Goal: Transaction & Acquisition: Purchase product/service

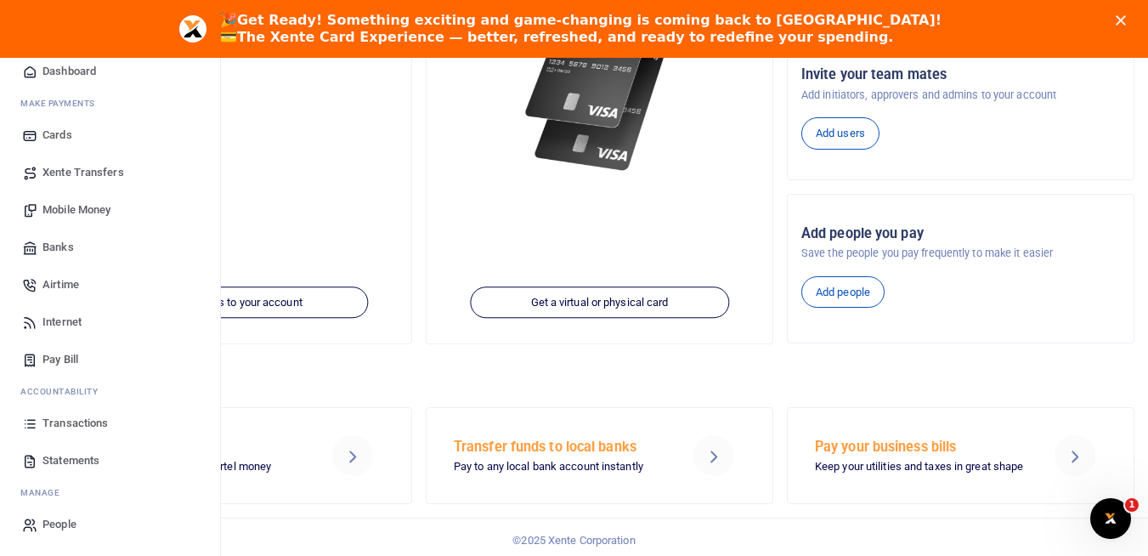
scroll to position [335, 0]
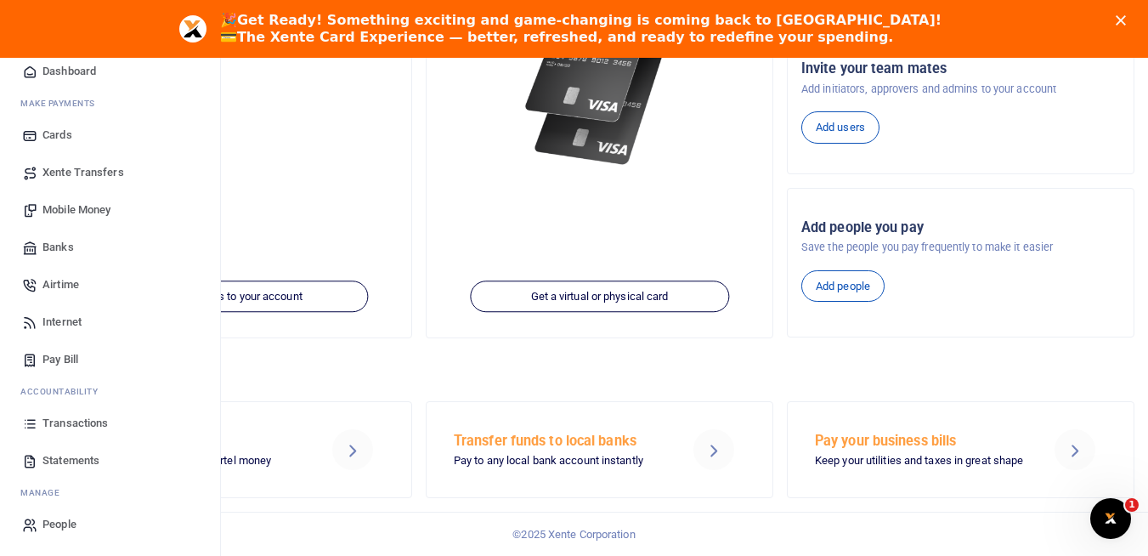
click at [97, 212] on span "Mobile Money" at bounding box center [77, 209] width 68 height 17
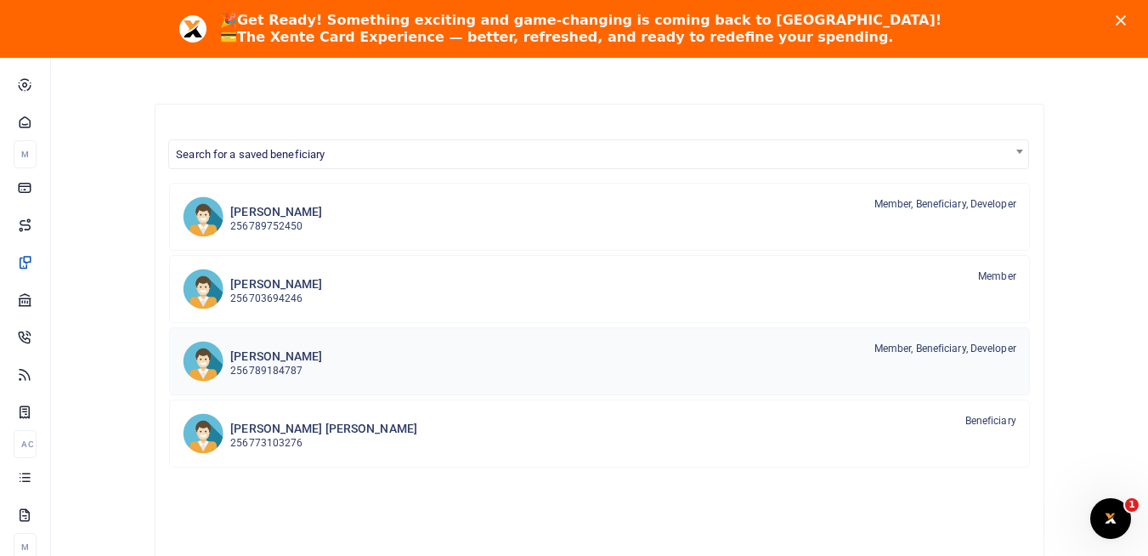
scroll to position [126, 0]
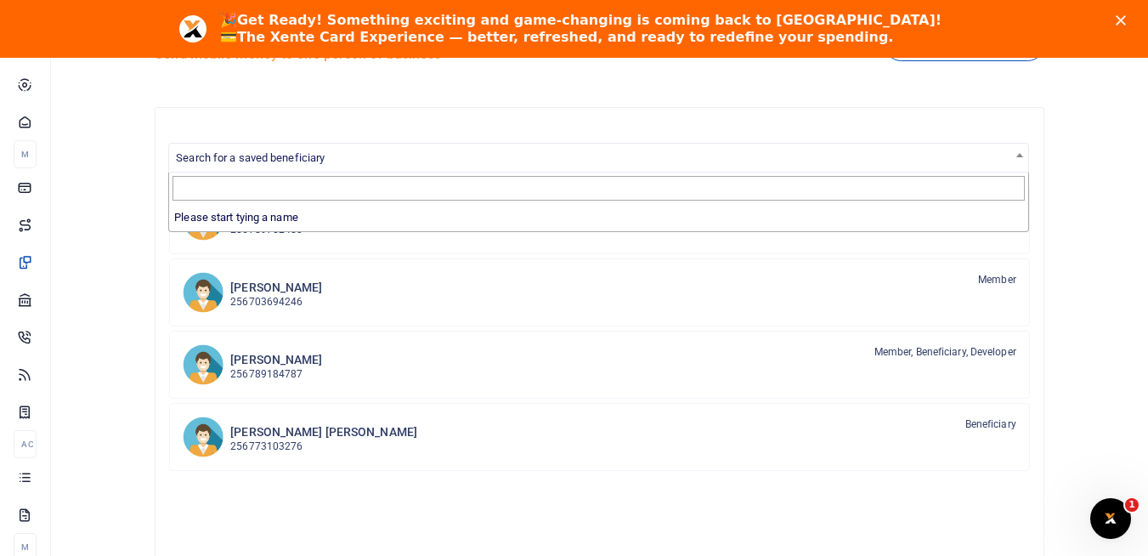
click at [408, 159] on span "Search for a saved beneficiary" at bounding box center [598, 157] width 859 height 26
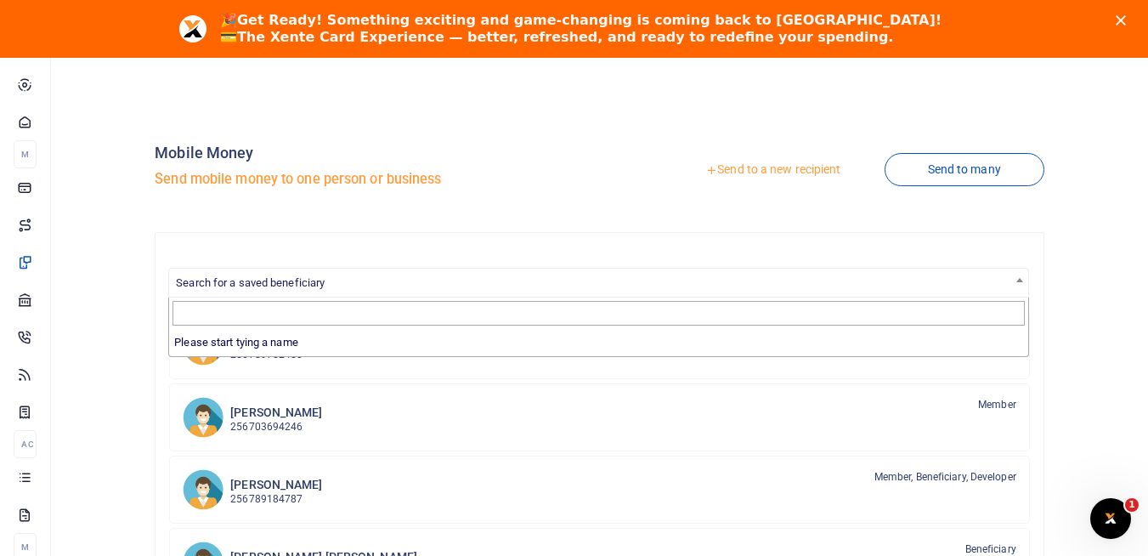
scroll to position [0, 0]
click at [354, 259] on div "Search for a saved beneficiary Chris Turyamureba 256789752450 Member, Beneficia…" at bounding box center [600, 552] width 890 height 638
click at [768, 170] on link "Send to a new recipient" at bounding box center [773, 171] width 222 height 31
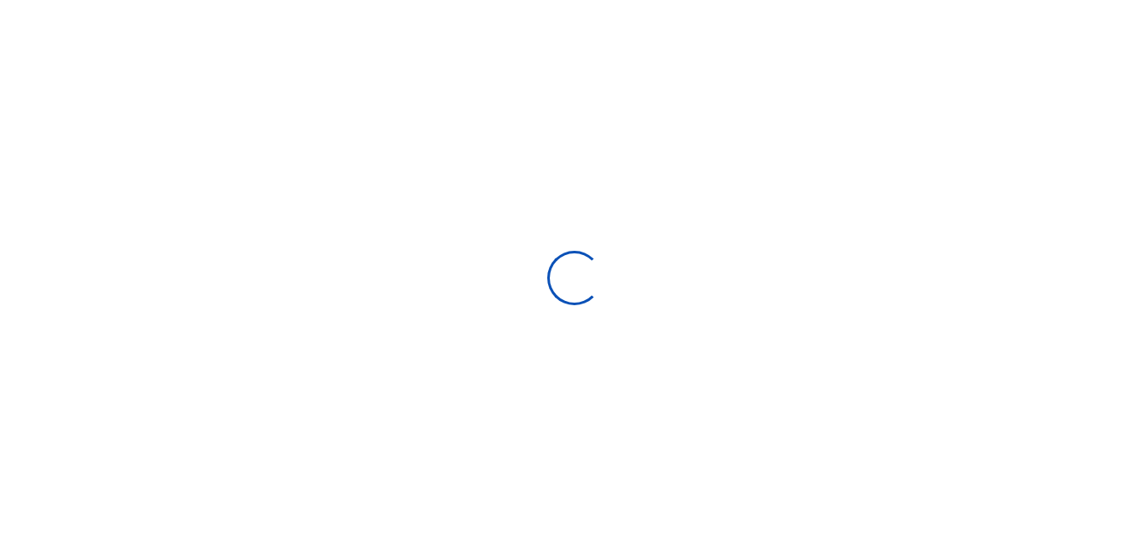
select select "Loading bundles"
select select
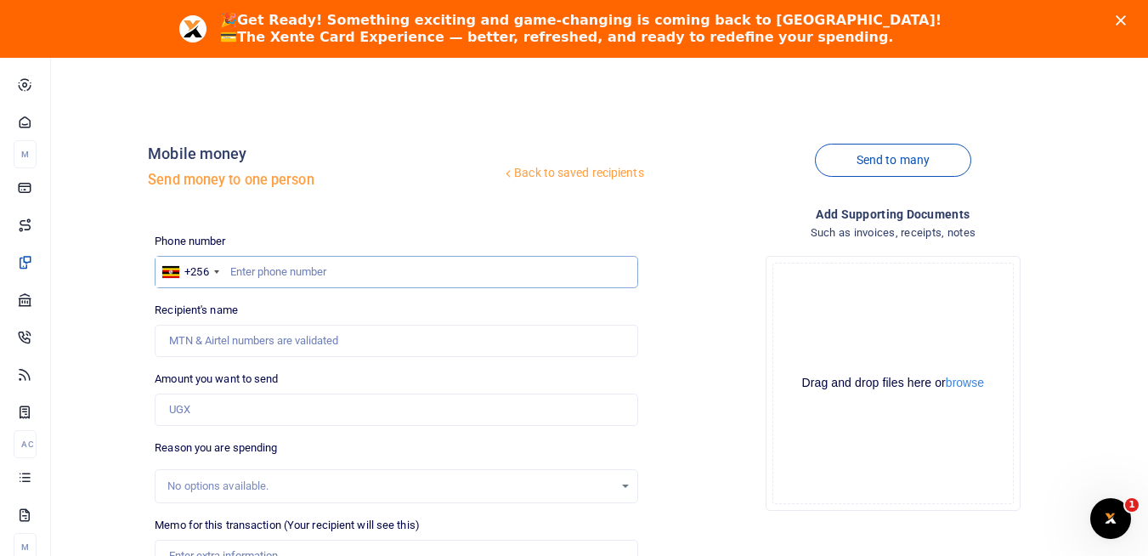
click at [337, 274] on input "text" at bounding box center [396, 272] width 483 height 32
paste input "0708268176"
type input "0708268176"
click at [275, 411] on input "Amount you want to send" at bounding box center [396, 410] width 483 height 32
type input "Grace Atuheire"
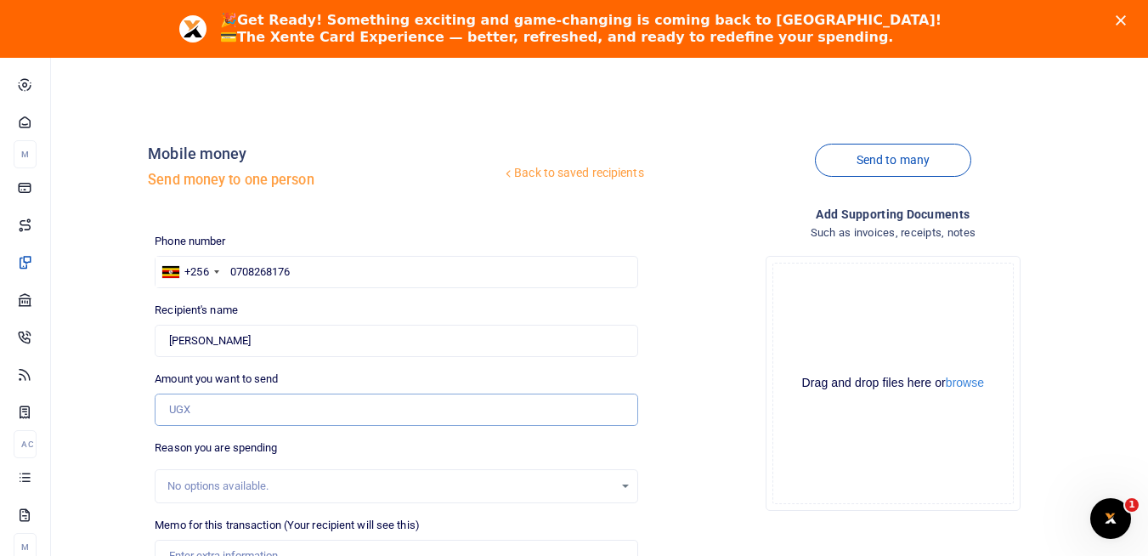
type input "30,000"
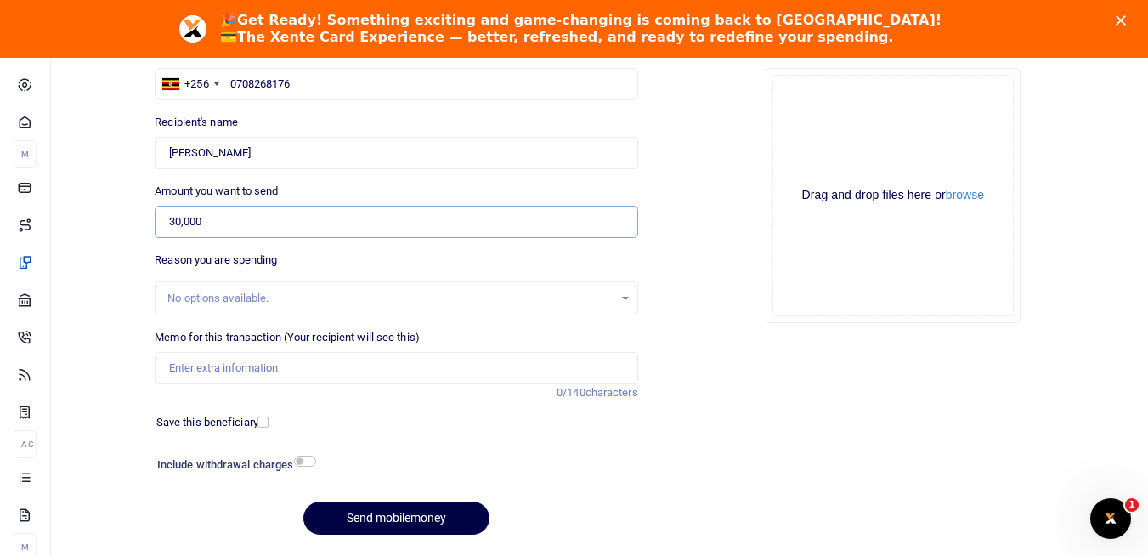
scroll to position [179, 0]
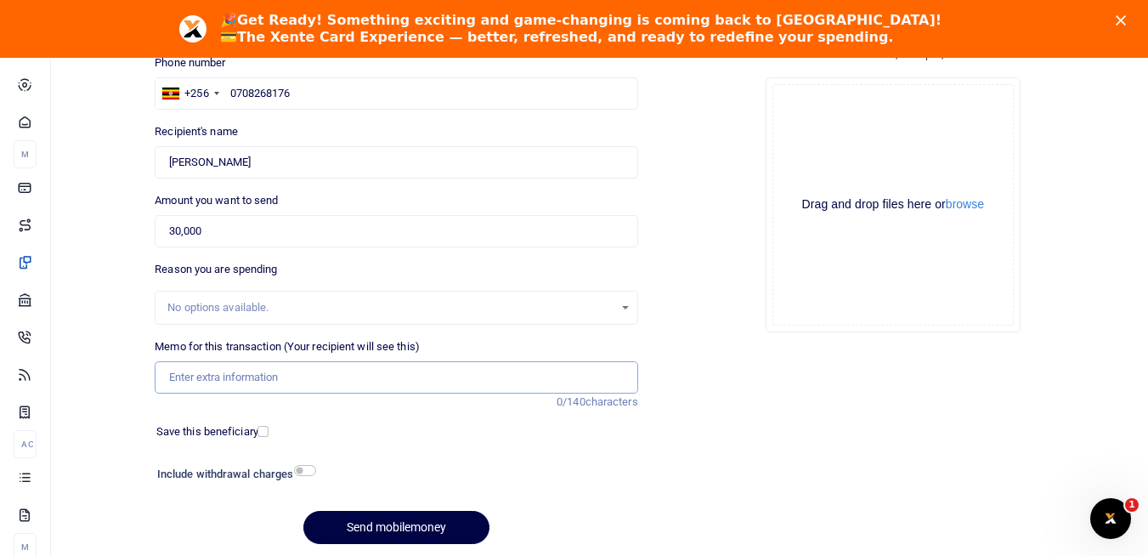
click at [191, 378] on input "Memo for this transaction (Your recipient will see this)" at bounding box center [396, 377] width 483 height 32
type input "r"
click at [232, 377] on input "Memo for this transaction (Your recipient will see this)" at bounding box center [396, 377] width 483 height 32
click at [204, 377] on input "Memo for this transaction (Your recipient will see this)" at bounding box center [396, 377] width 483 height 32
paste input "PROC00024"
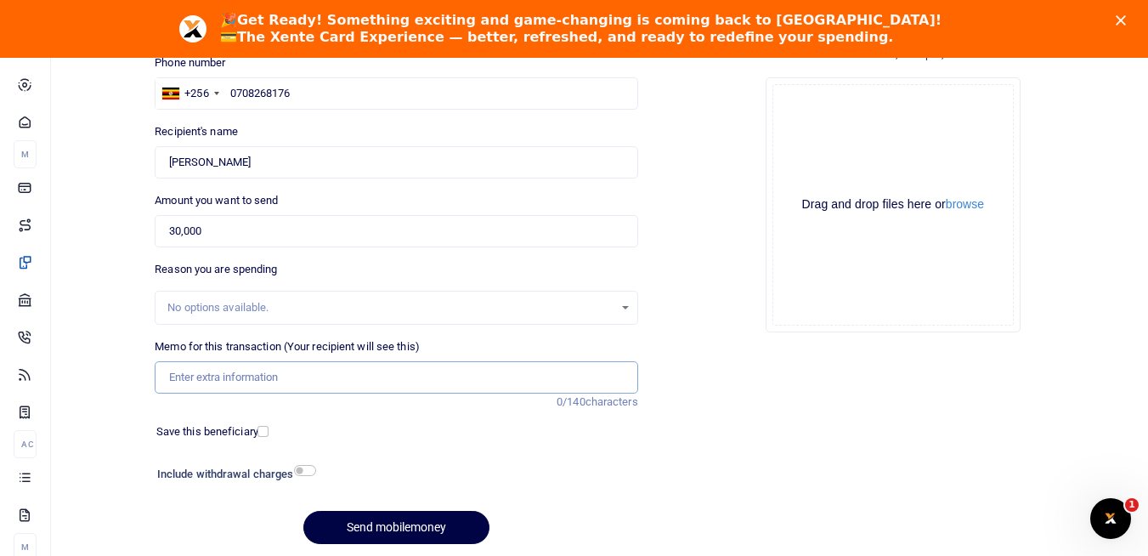
type input "PROC00024"
click at [170, 379] on input "PROC00024" at bounding box center [396, 377] width 483 height 32
drag, startPoint x: 252, startPoint y: 377, endPoint x: 160, endPoint y: 389, distance: 93.5
click at [160, 389] on input "PROC00024" at bounding box center [396, 377] width 483 height 32
drag, startPoint x: 243, startPoint y: 377, endPoint x: 159, endPoint y: 379, distance: 84.2
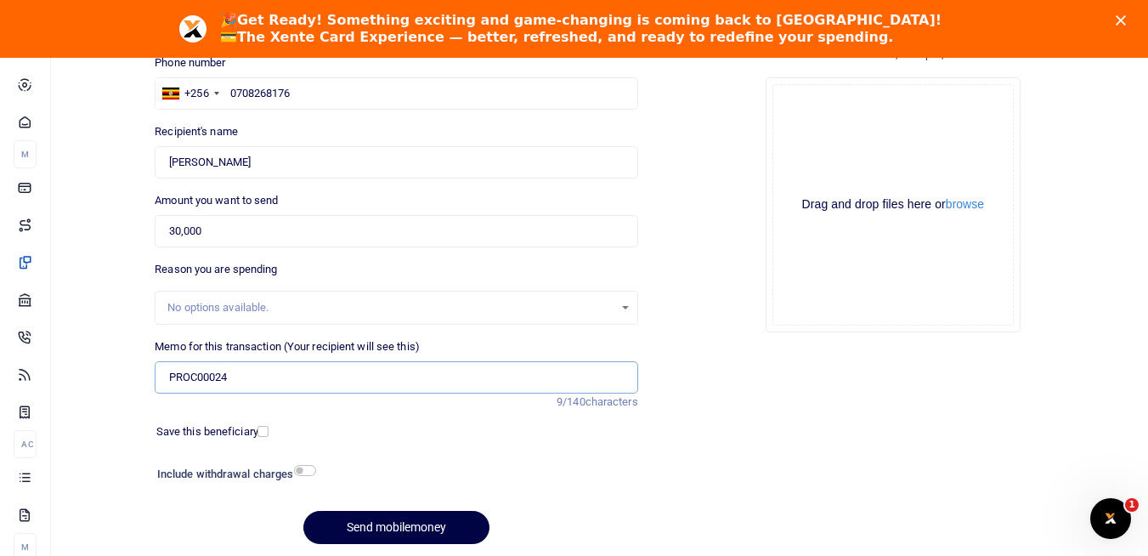
click at [159, 379] on input "PROC00024" at bounding box center [396, 377] width 483 height 32
click at [218, 382] on input "Memo for this transaction (Your recipient will see this)" at bounding box center [396, 377] width 483 height 32
paste input "150 x 95 x 370mm"
paste input "PROC00024"
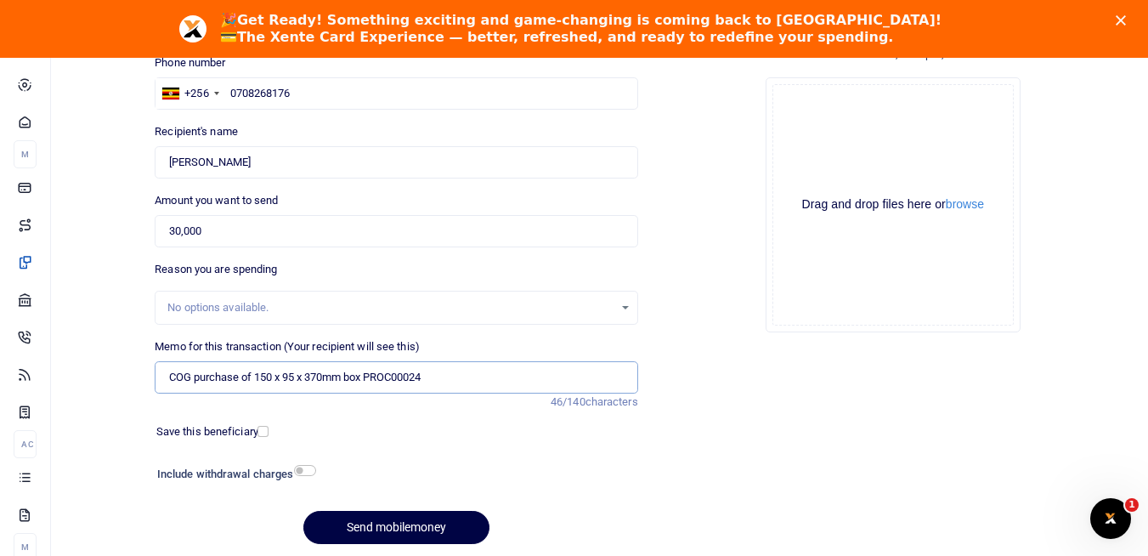
type input "COG purchase of 150 x 95 x 370mm box PROC00024"
click at [309, 466] on input "checkbox" at bounding box center [305, 470] width 22 height 11
checkbox input "true"
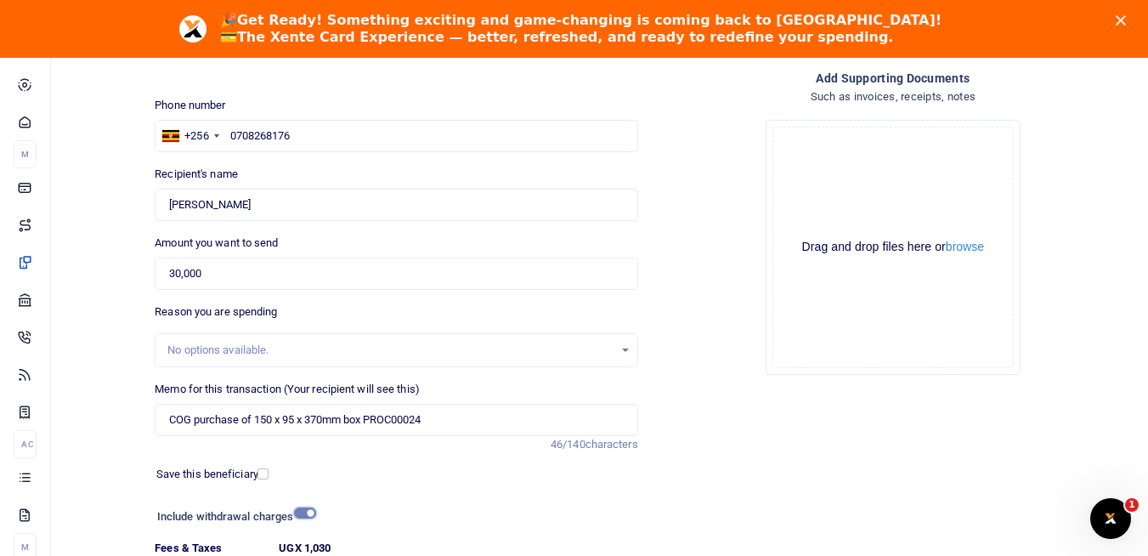
scroll to position [133, 0]
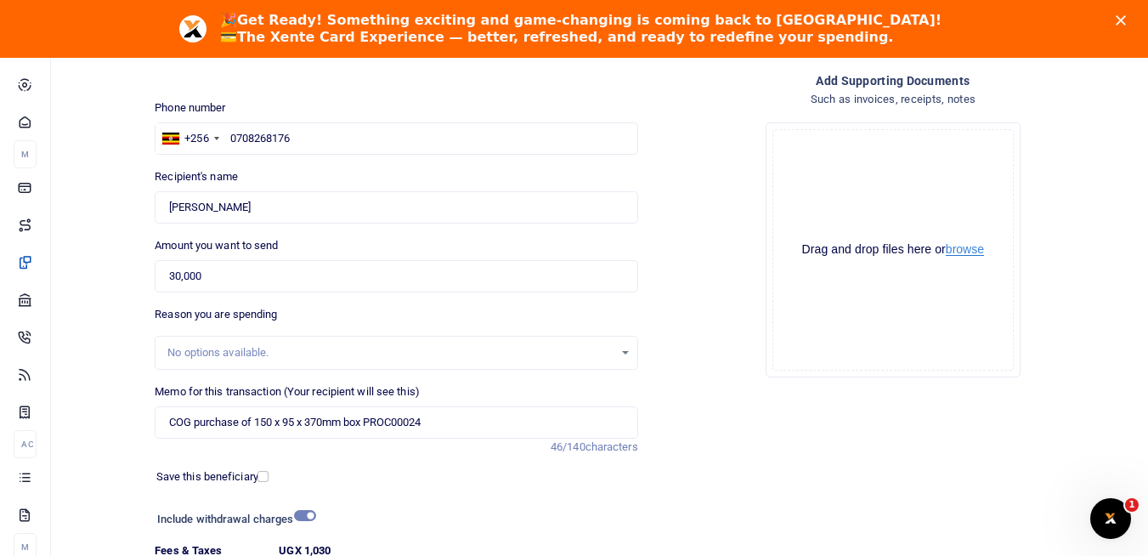
click at [967, 252] on button "browse" at bounding box center [965, 249] width 38 height 13
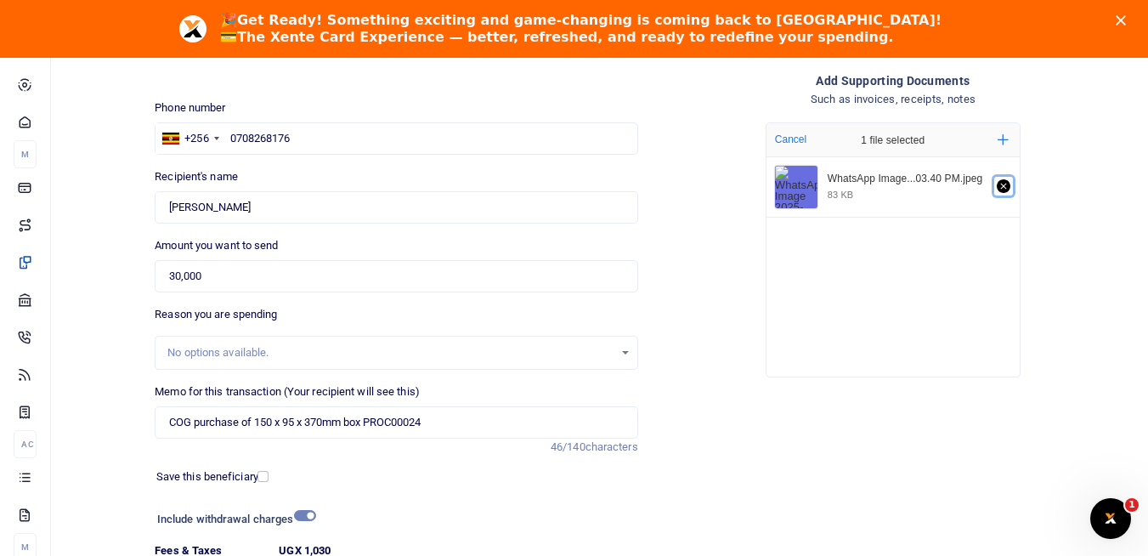
click at [1001, 184] on icon "Remove file" at bounding box center [1004, 186] width 14 height 14
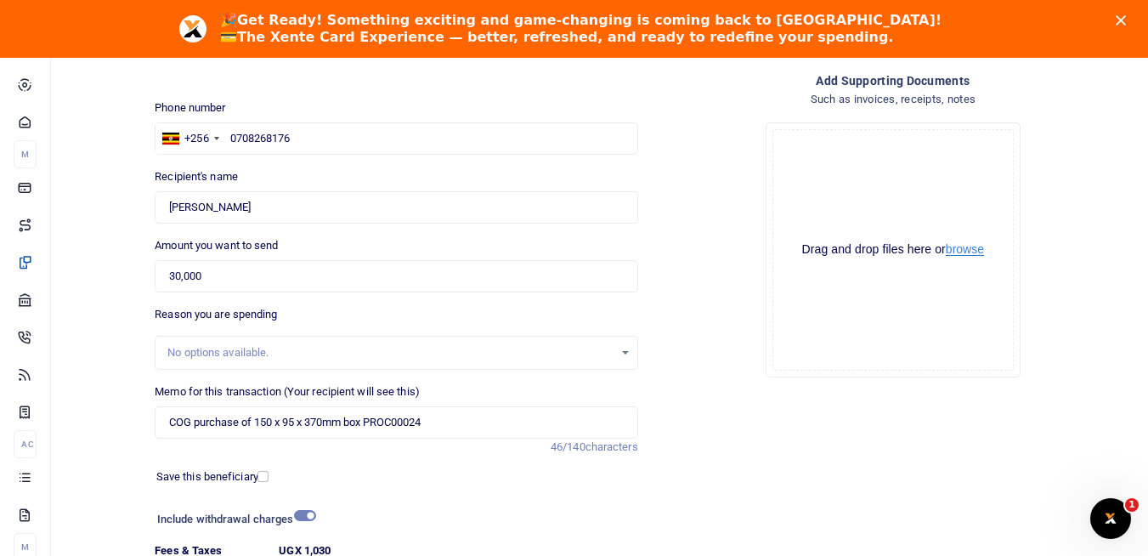
click at [968, 252] on button "browse" at bounding box center [965, 249] width 38 height 13
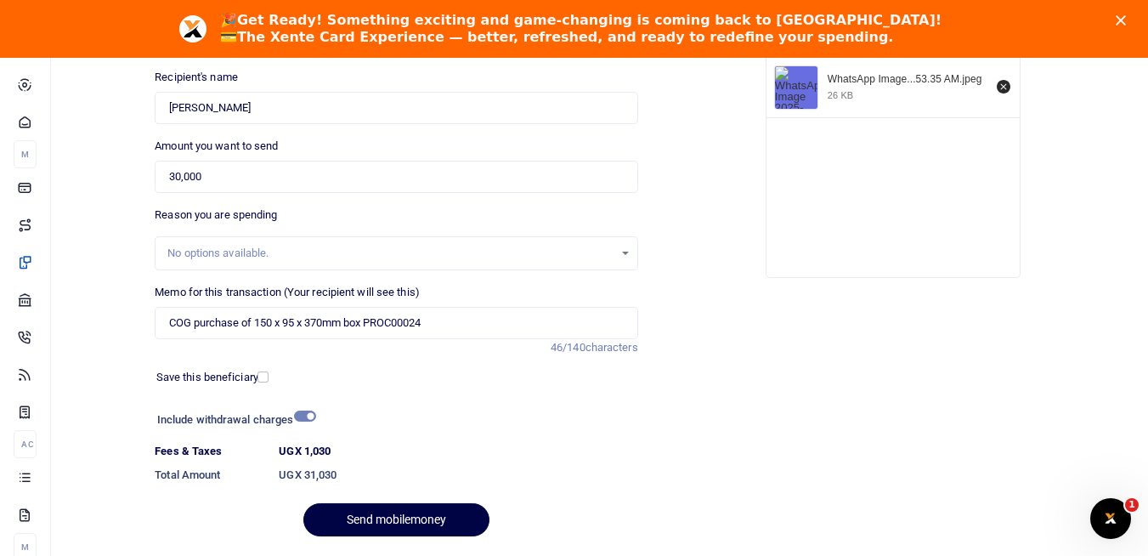
scroll to position [285, 0]
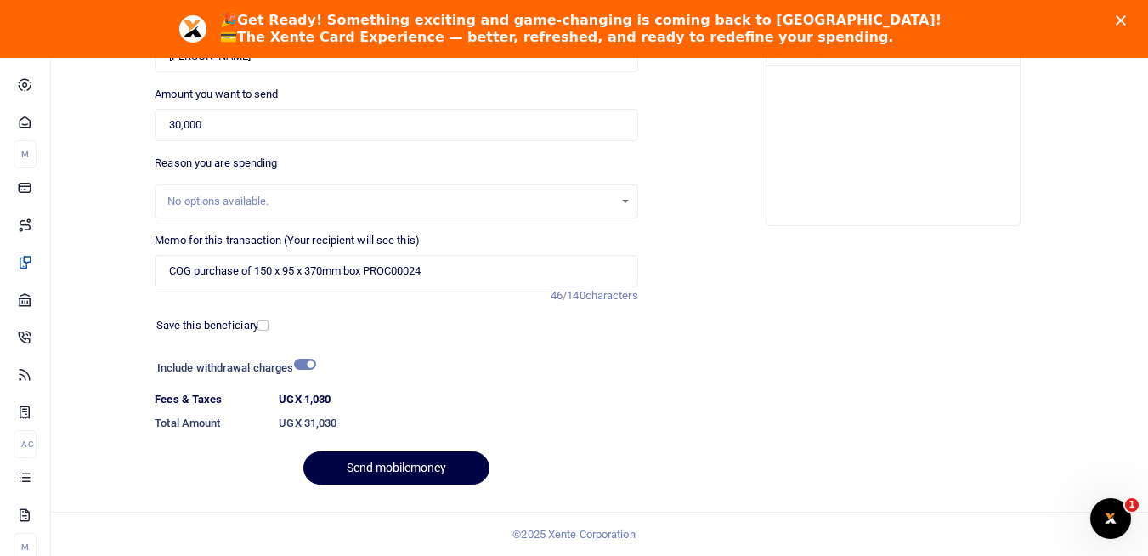
click at [203, 201] on div "No options available." at bounding box center [389, 201] width 445 height 17
click at [414, 466] on button "Send mobilemoney" at bounding box center [396, 467] width 186 height 33
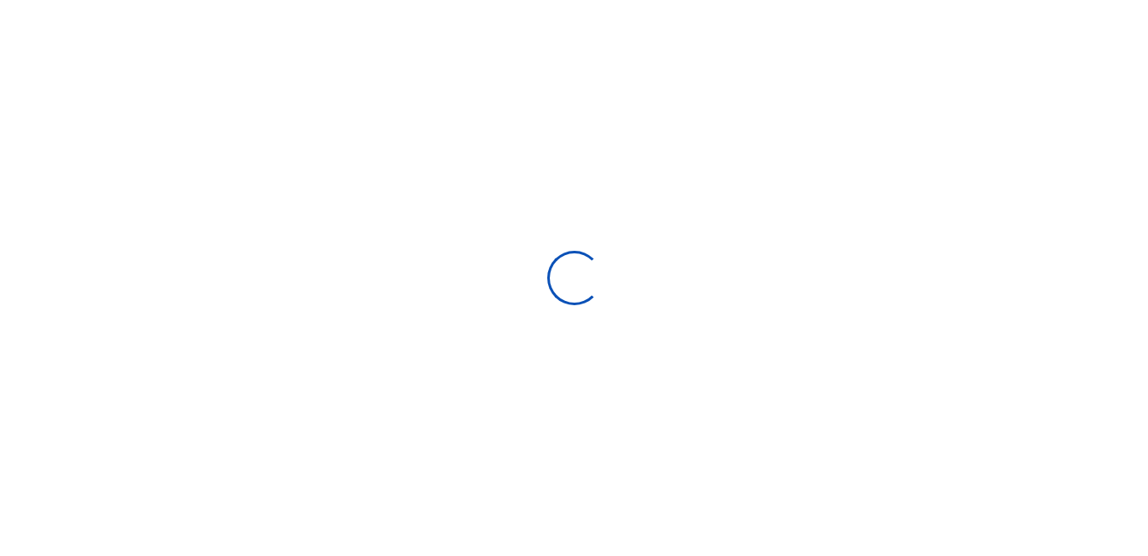
scroll to position [180, 0]
select select
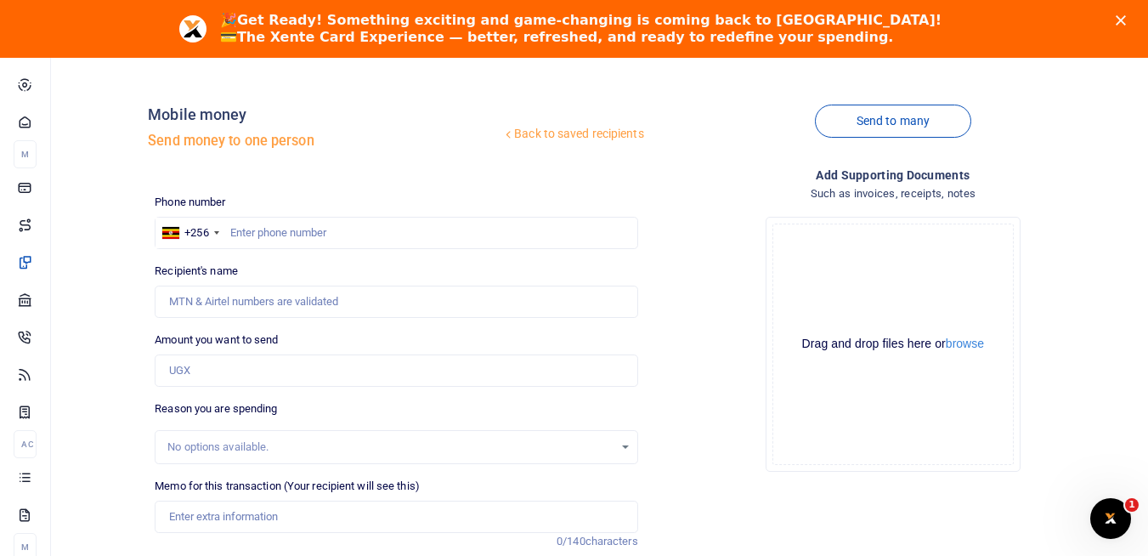
scroll to position [0, 0]
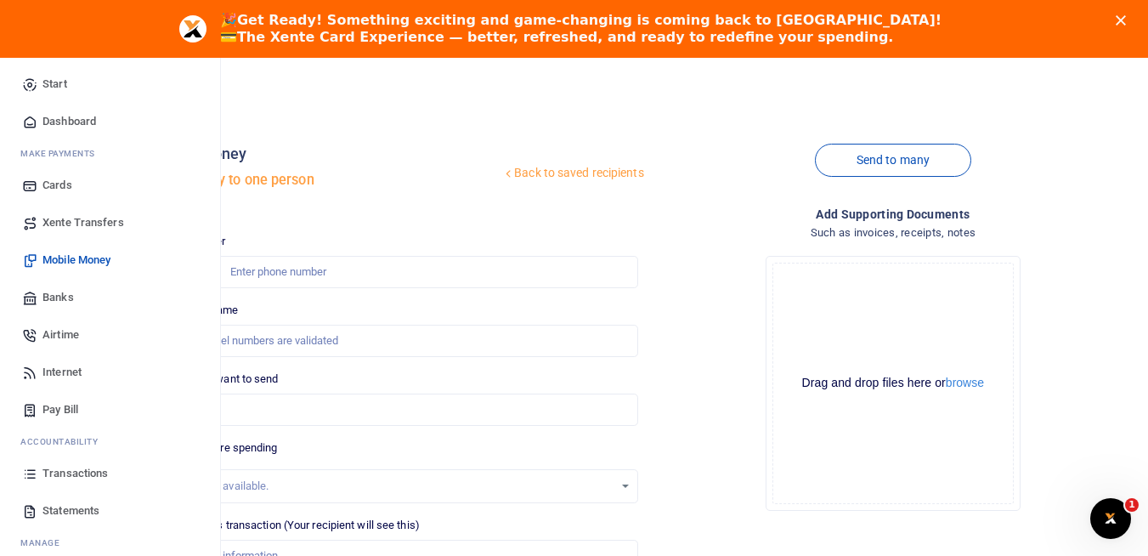
click at [65, 474] on span "Transactions" at bounding box center [75, 473] width 65 height 17
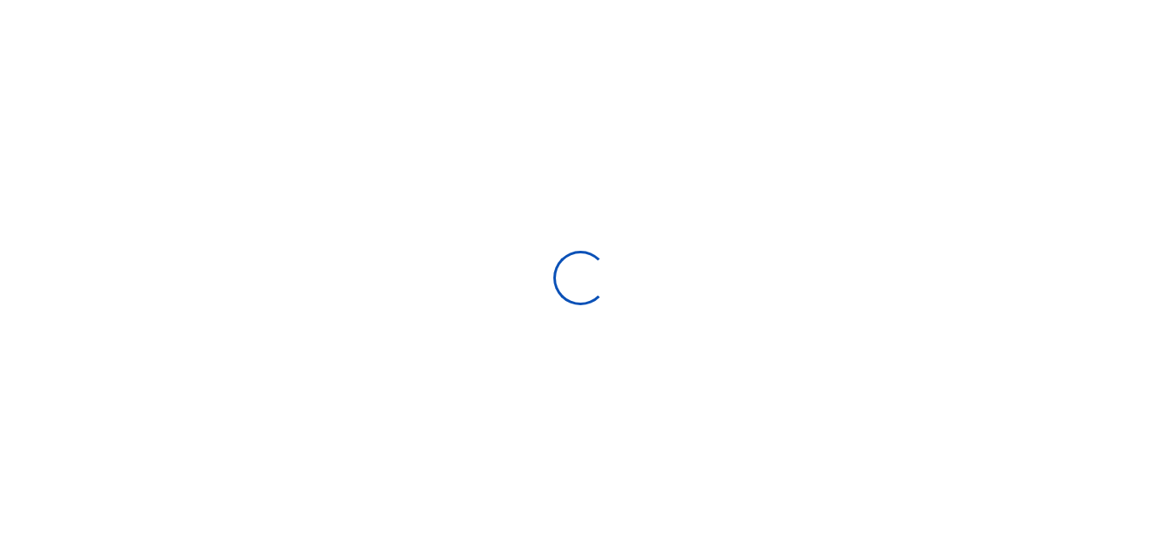
select select
type input "[DATE] - [DATE]"
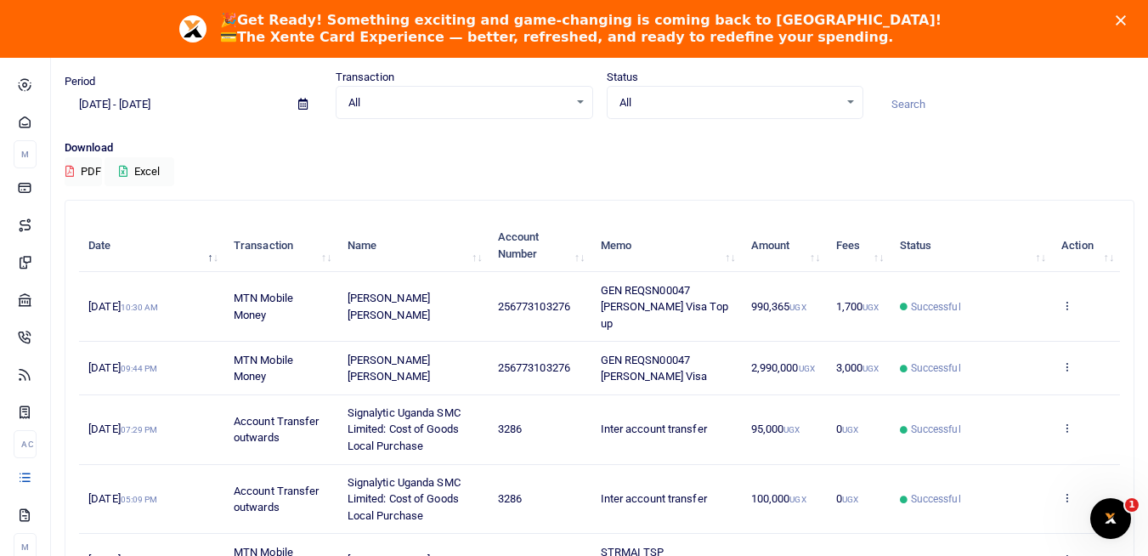
scroll to position [104, 0]
click at [413, 159] on div "Download PDF Excel" at bounding box center [600, 162] width 1070 height 47
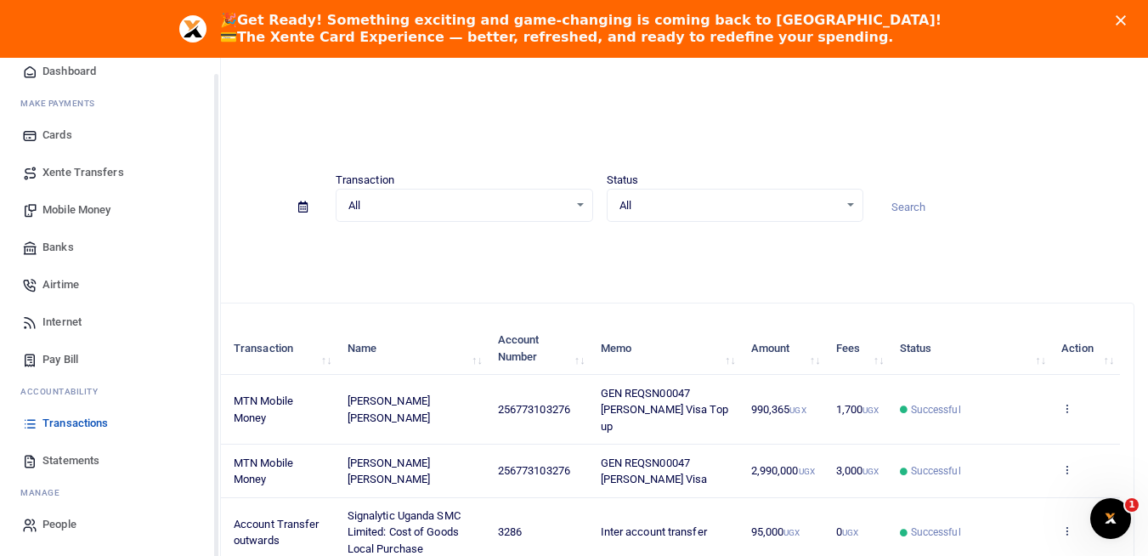
scroll to position [0, 0]
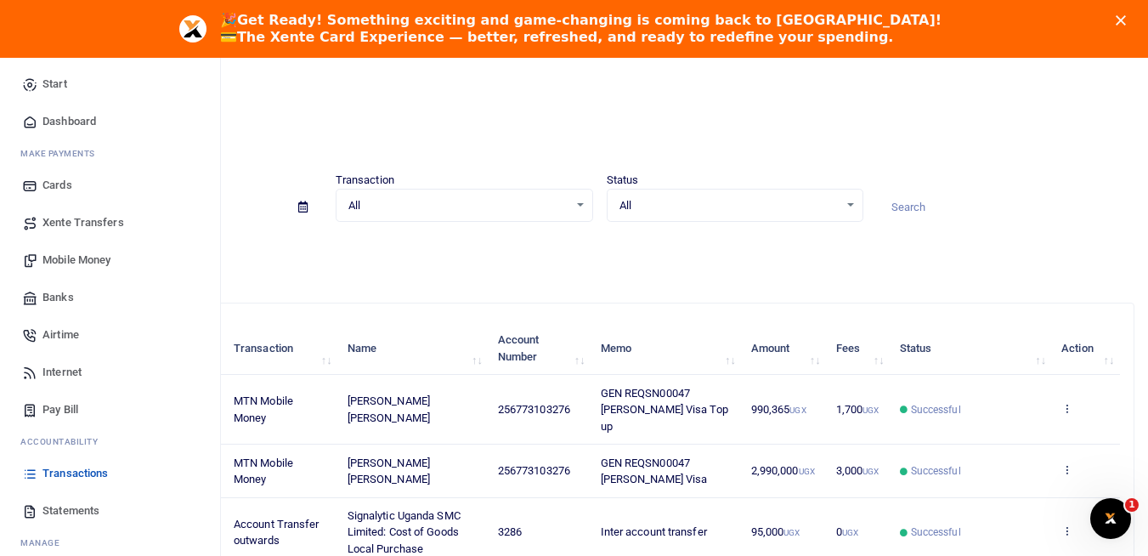
click at [87, 262] on span "Mobile Money" at bounding box center [77, 260] width 68 height 17
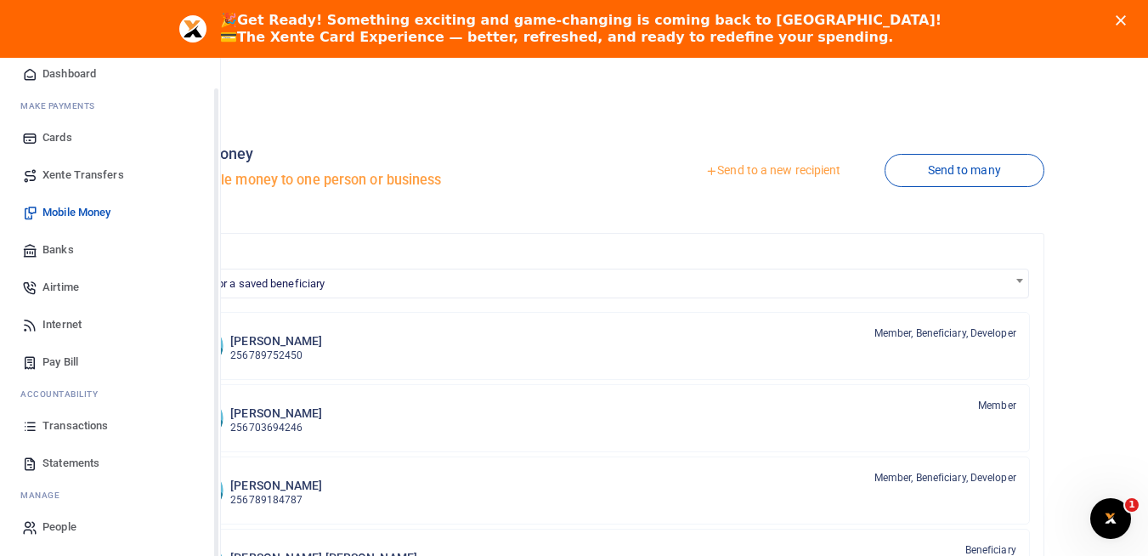
scroll to position [50, 0]
click at [87, 427] on span "Transactions" at bounding box center [75, 423] width 65 height 17
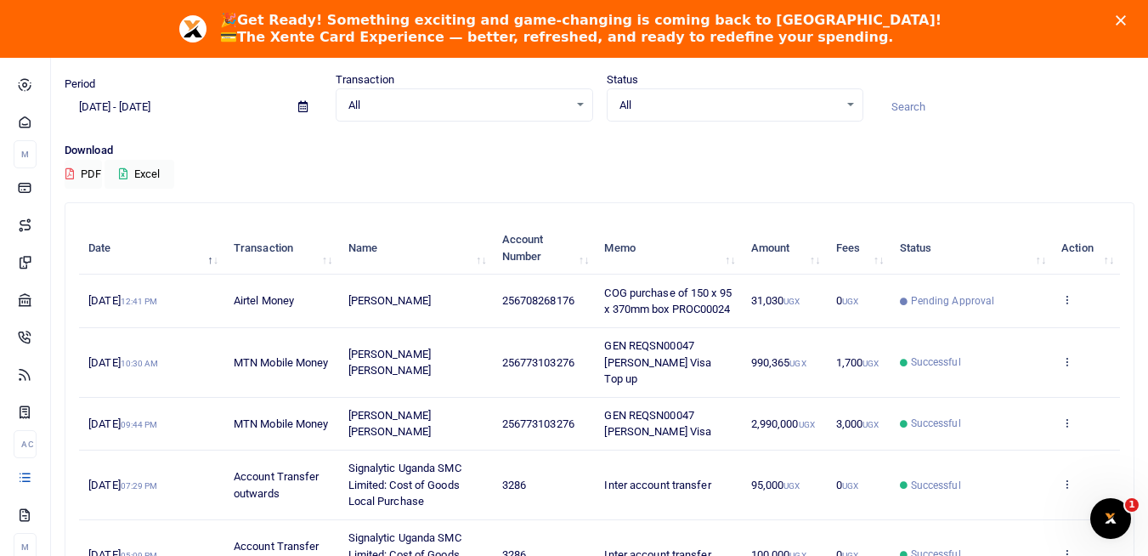
scroll to position [115, 0]
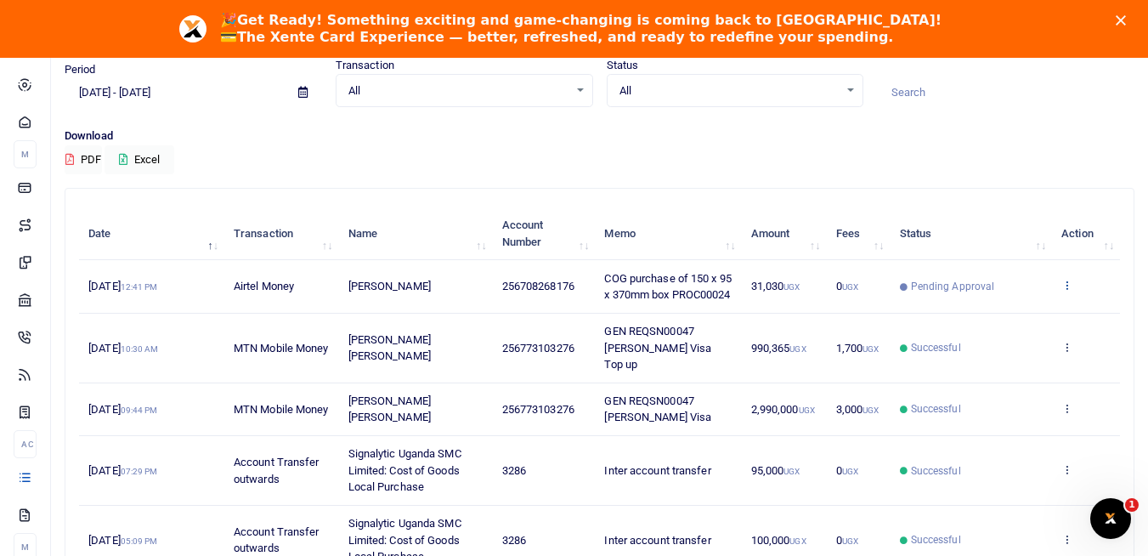
click at [1069, 291] on icon at bounding box center [1067, 285] width 11 height 12
click at [1015, 322] on link "View details" at bounding box center [1005, 322] width 134 height 24
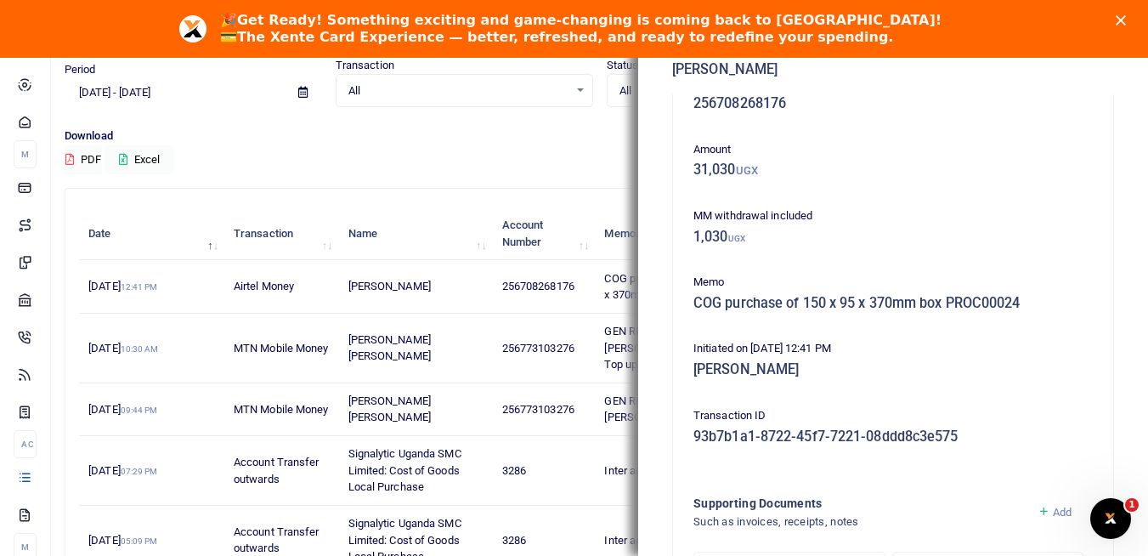
scroll to position [43, 0]
click at [475, 150] on div "Download PDF Excel" at bounding box center [600, 151] width 1070 height 47
click at [524, 137] on p "Download" at bounding box center [600, 137] width 1070 height 18
click at [547, 118] on div "Period 07/14/2025 - 08/12/2025 Transaction All Select an option... All Airtime …" at bounding box center [600, 92] width 1084 height 71
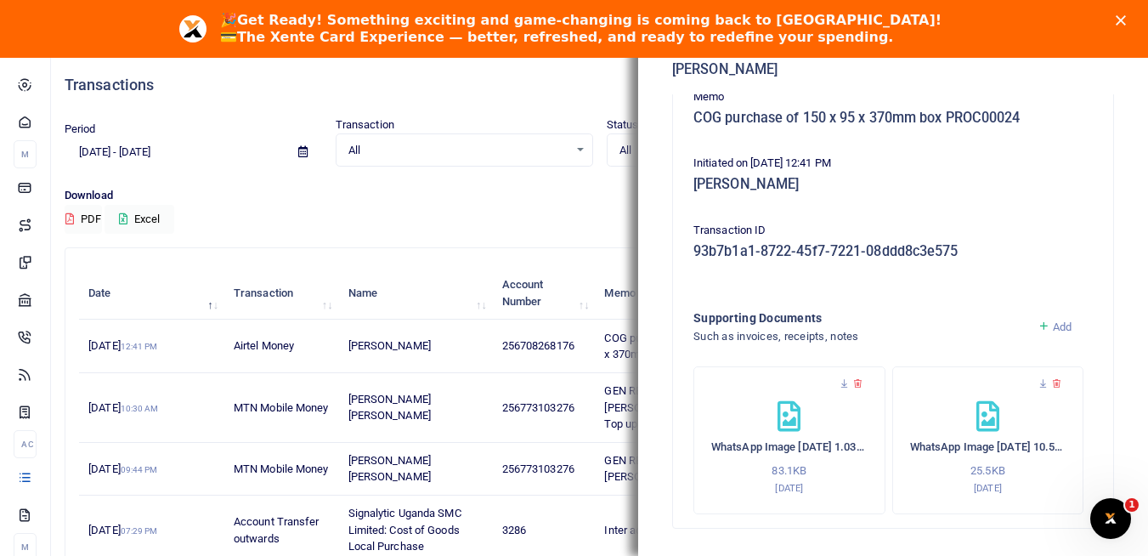
scroll to position [60, 0]
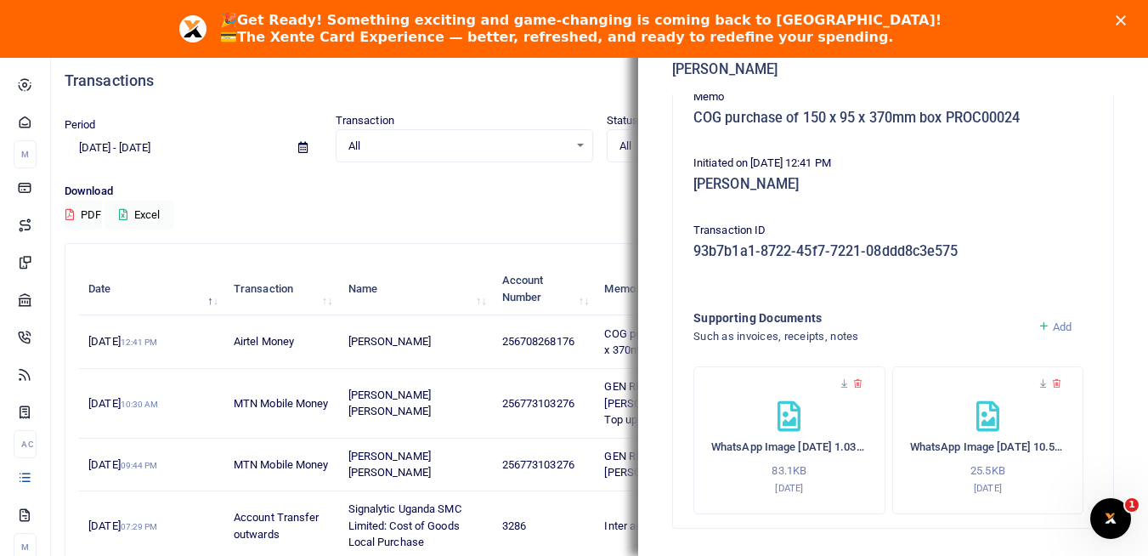
click at [519, 93] on div "Transactions" at bounding box center [600, 80] width 1070 height 63
click at [1135, 14] on div "🎉 Get Ready! Something exciting and game-changing is coming back to Xente! 💳 Th…" at bounding box center [574, 29] width 1148 height 44
click at [1126, 20] on icon "Close" at bounding box center [1121, 20] width 10 height 10
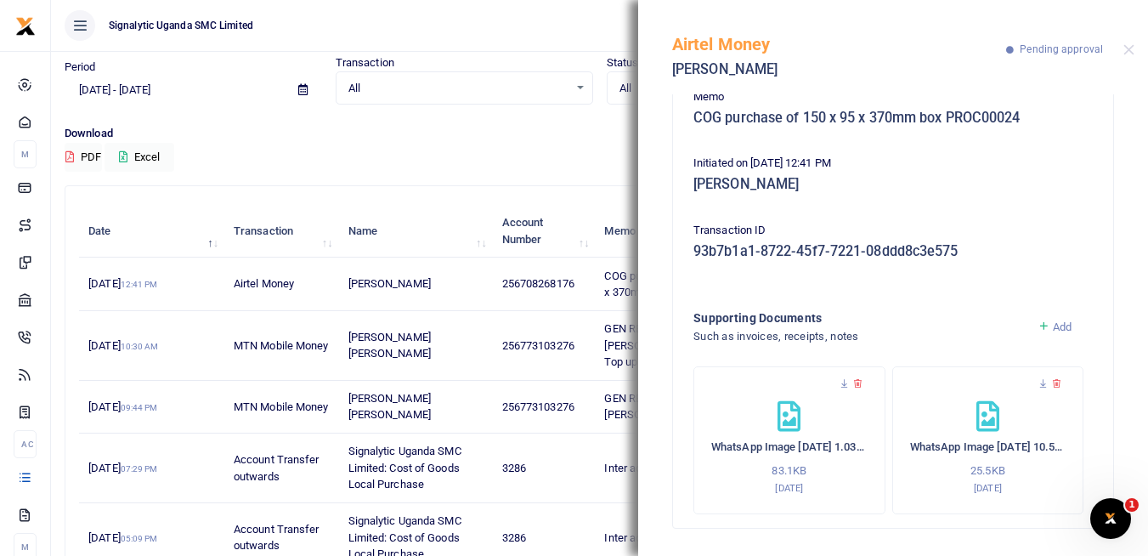
click at [1136, 54] on div "Airtel Money Grace Atuheire Pending approval" at bounding box center [893, 47] width 510 height 94
click at [1130, 53] on button "Close" at bounding box center [1129, 49] width 11 height 11
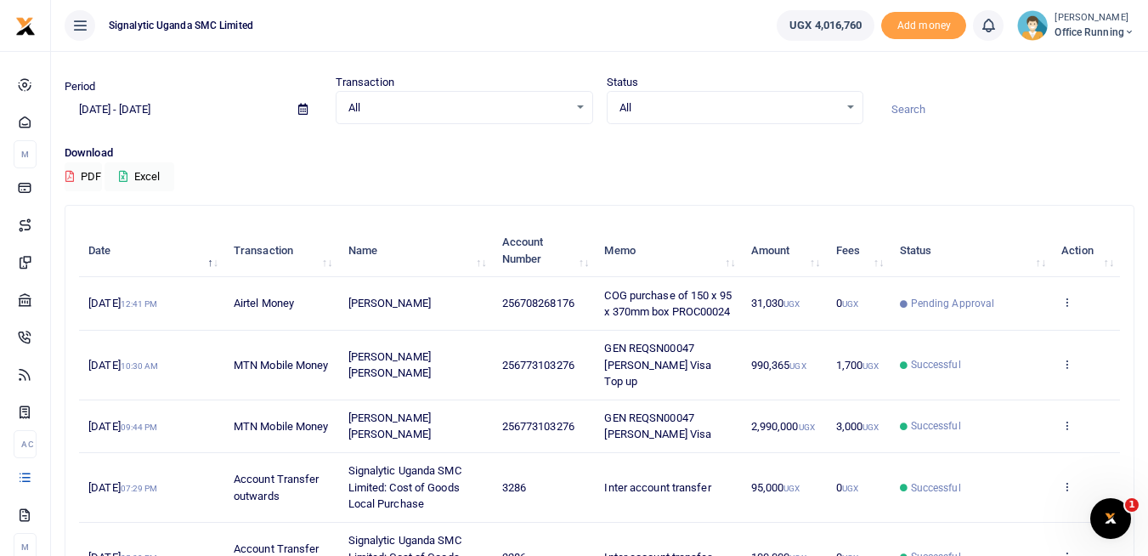
scroll to position [24, 0]
